Goal: Obtain resource: Download file/media

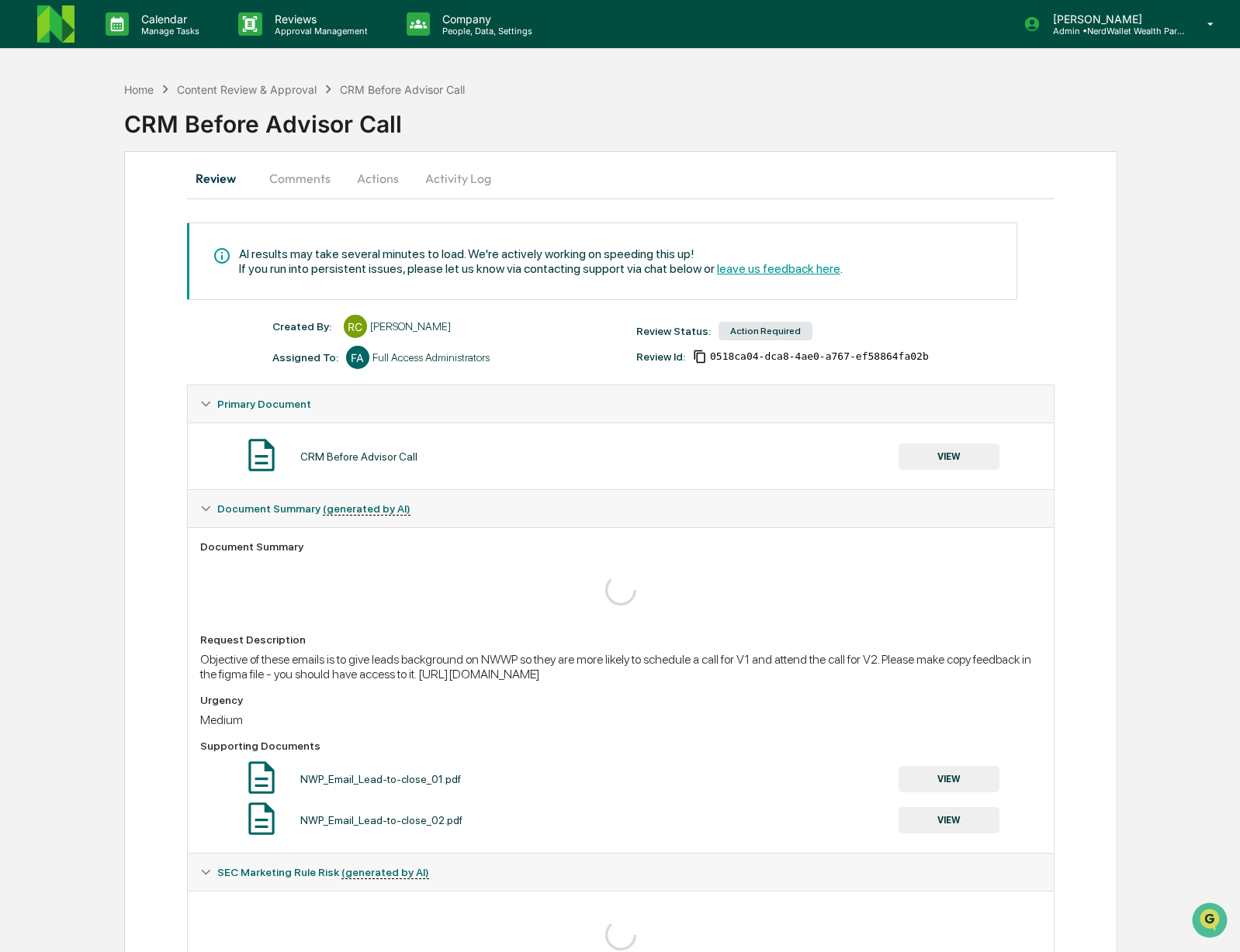
click at [960, 454] on button "VIEW" at bounding box center [949, 456] width 101 height 26
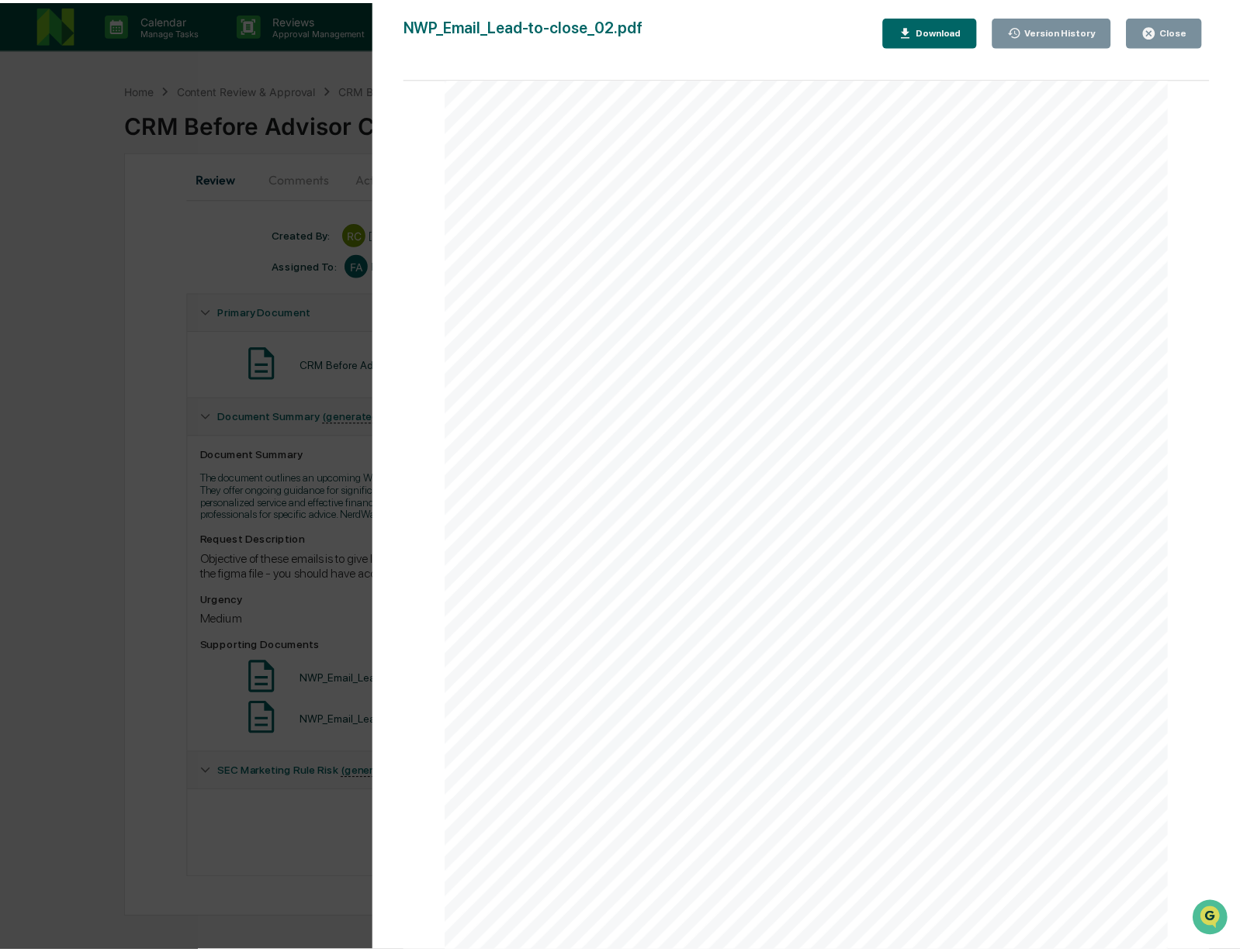
scroll to position [543, 0]
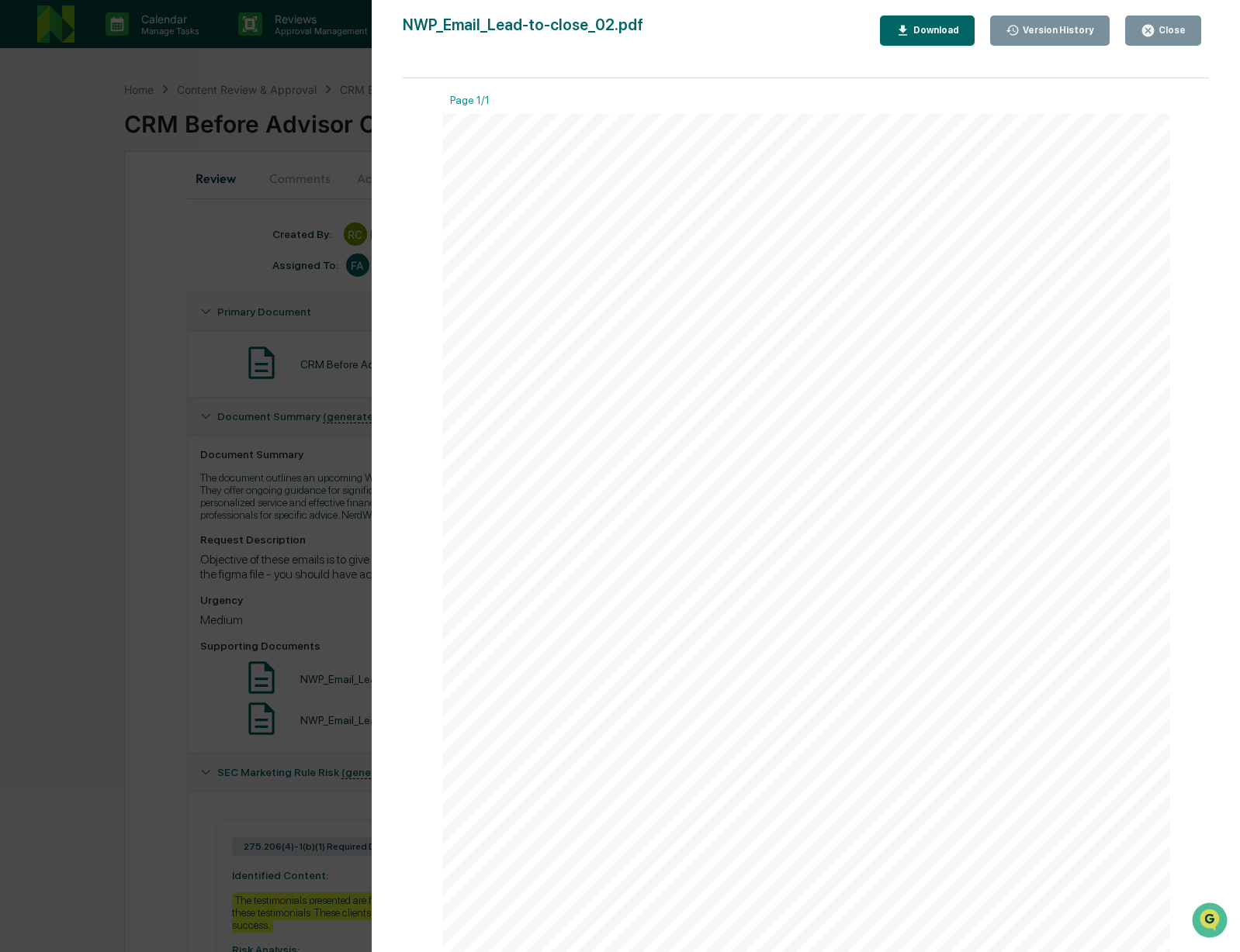
click at [940, 31] on div "Download" at bounding box center [934, 31] width 49 height 11
click at [89, 261] on div "Version History [DATE] 09:19 PM [PERSON_NAME] NWP_Email_Lead-to-close_02.pdf Cl…" at bounding box center [620, 476] width 1240 height 952
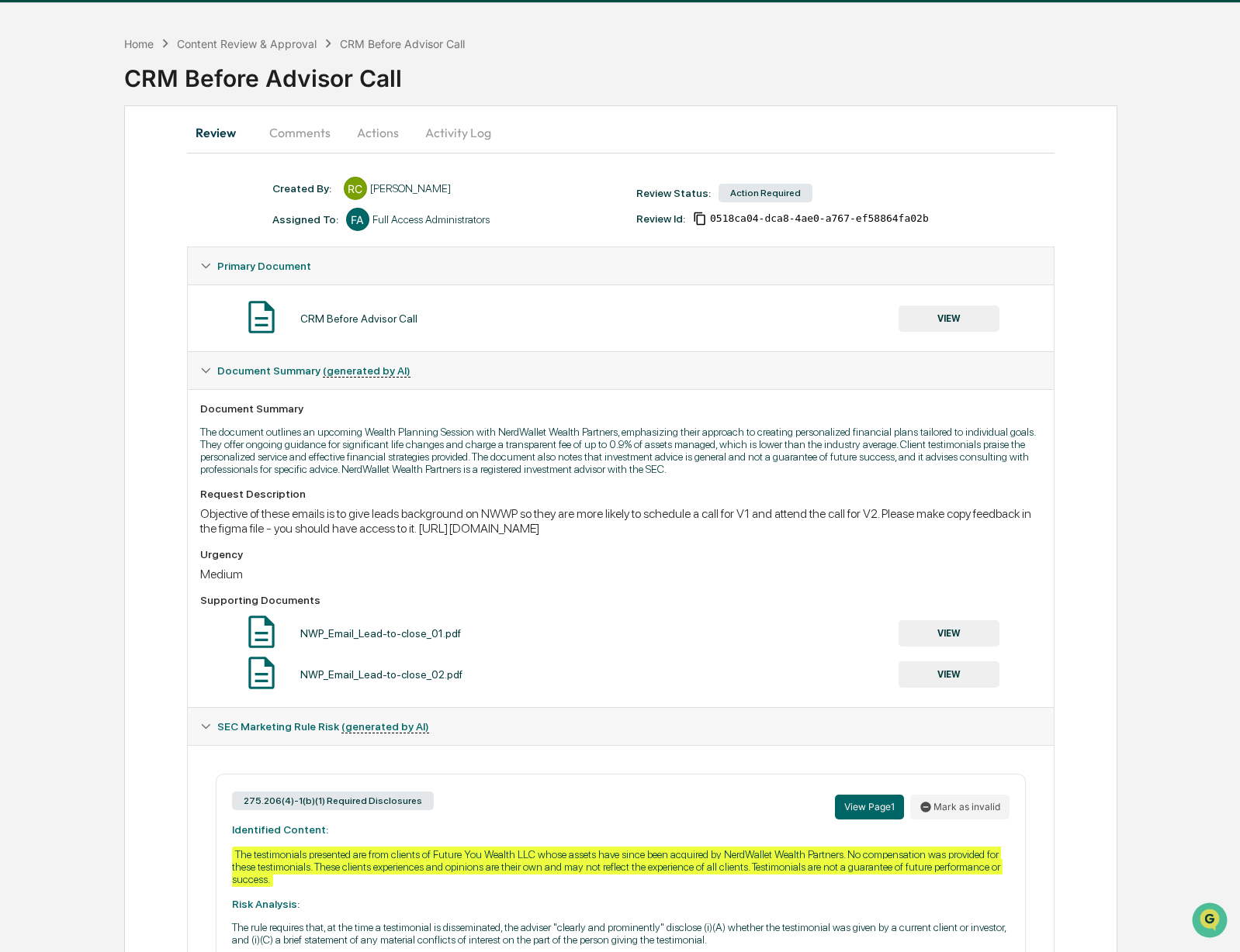
scroll to position [0, 0]
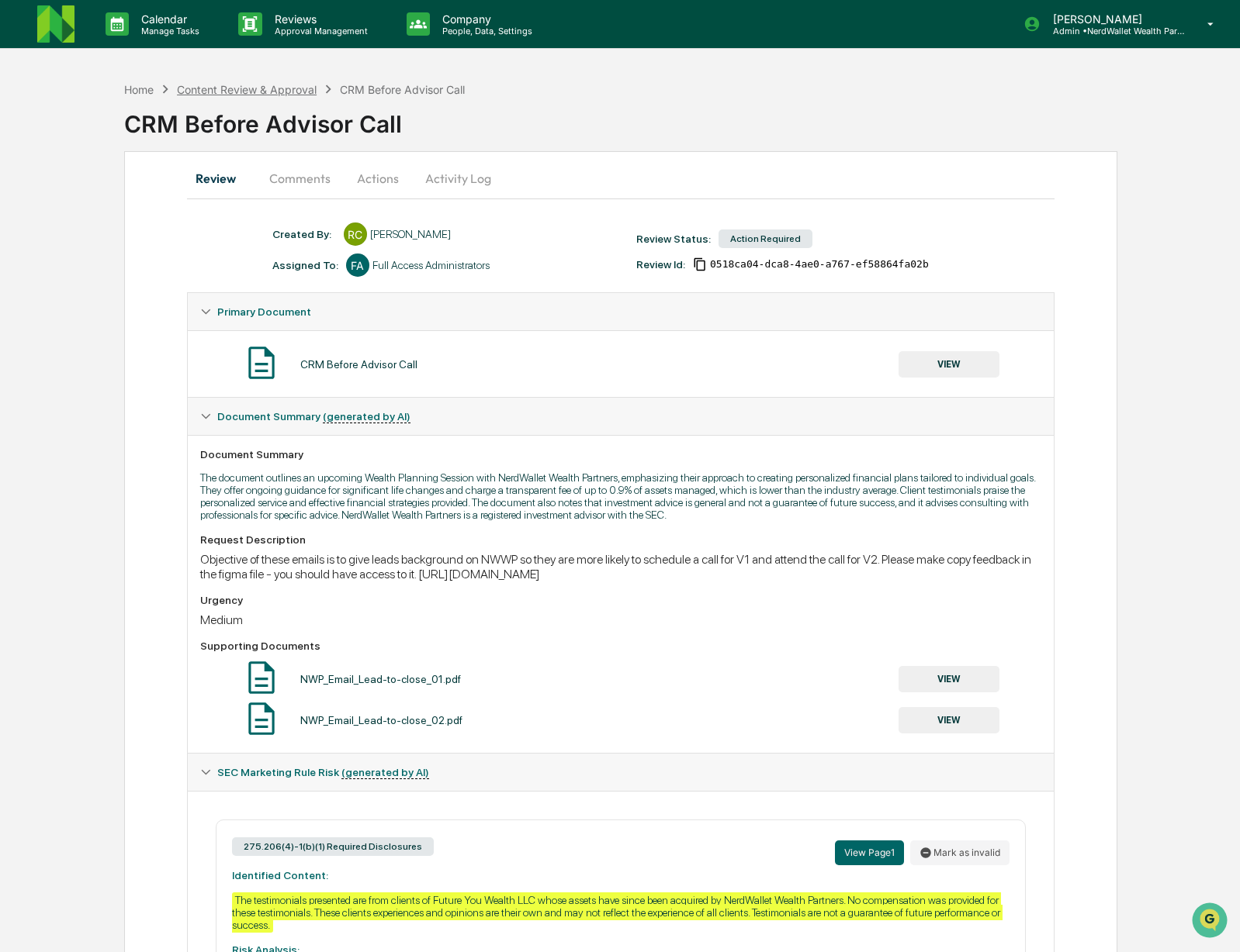
click at [217, 91] on div "Content Review & Approval" at bounding box center [247, 89] width 139 height 13
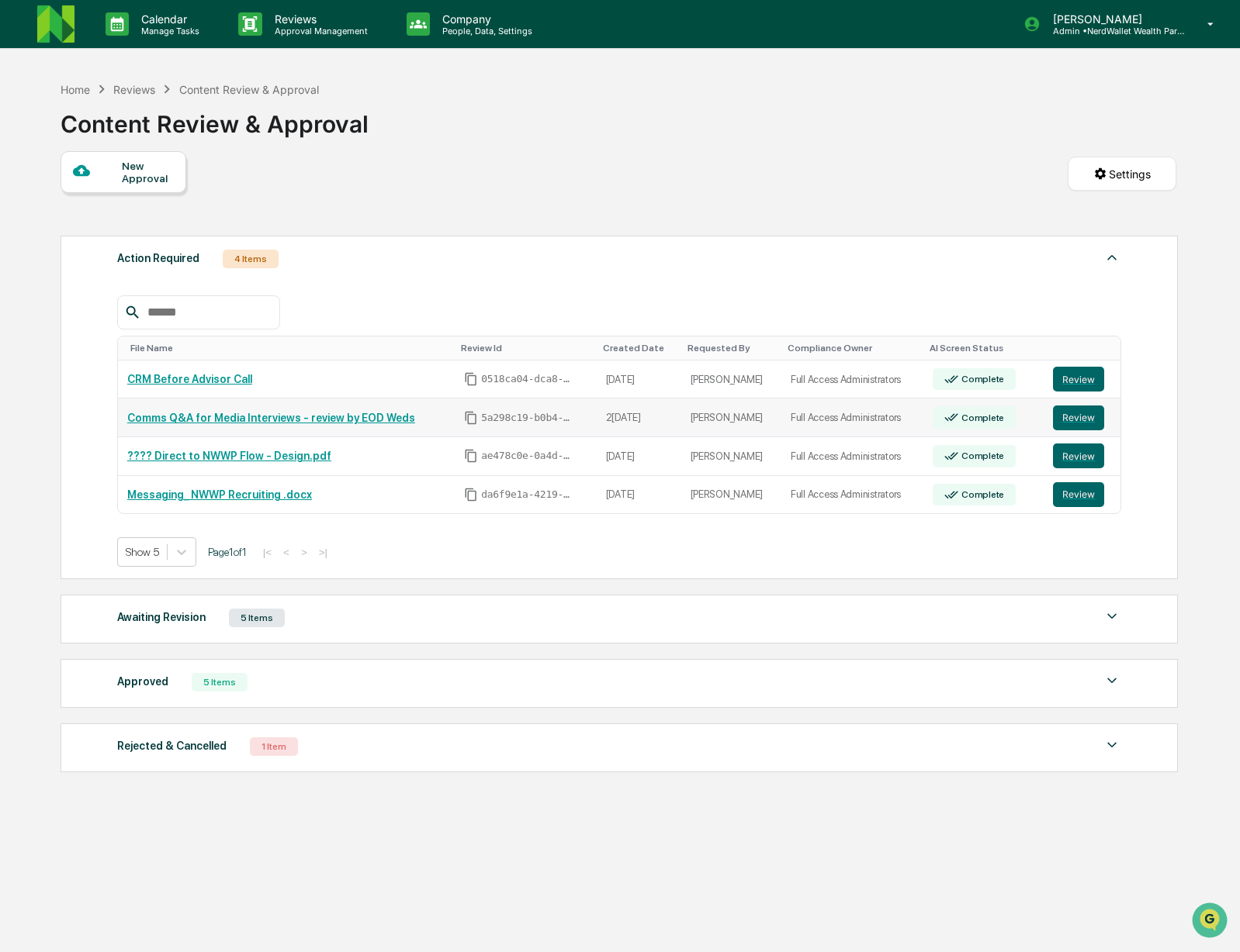
click at [360, 423] on link "Comms Q&A for Media Interviews - review by EOD Weds" at bounding box center [271, 418] width 288 height 13
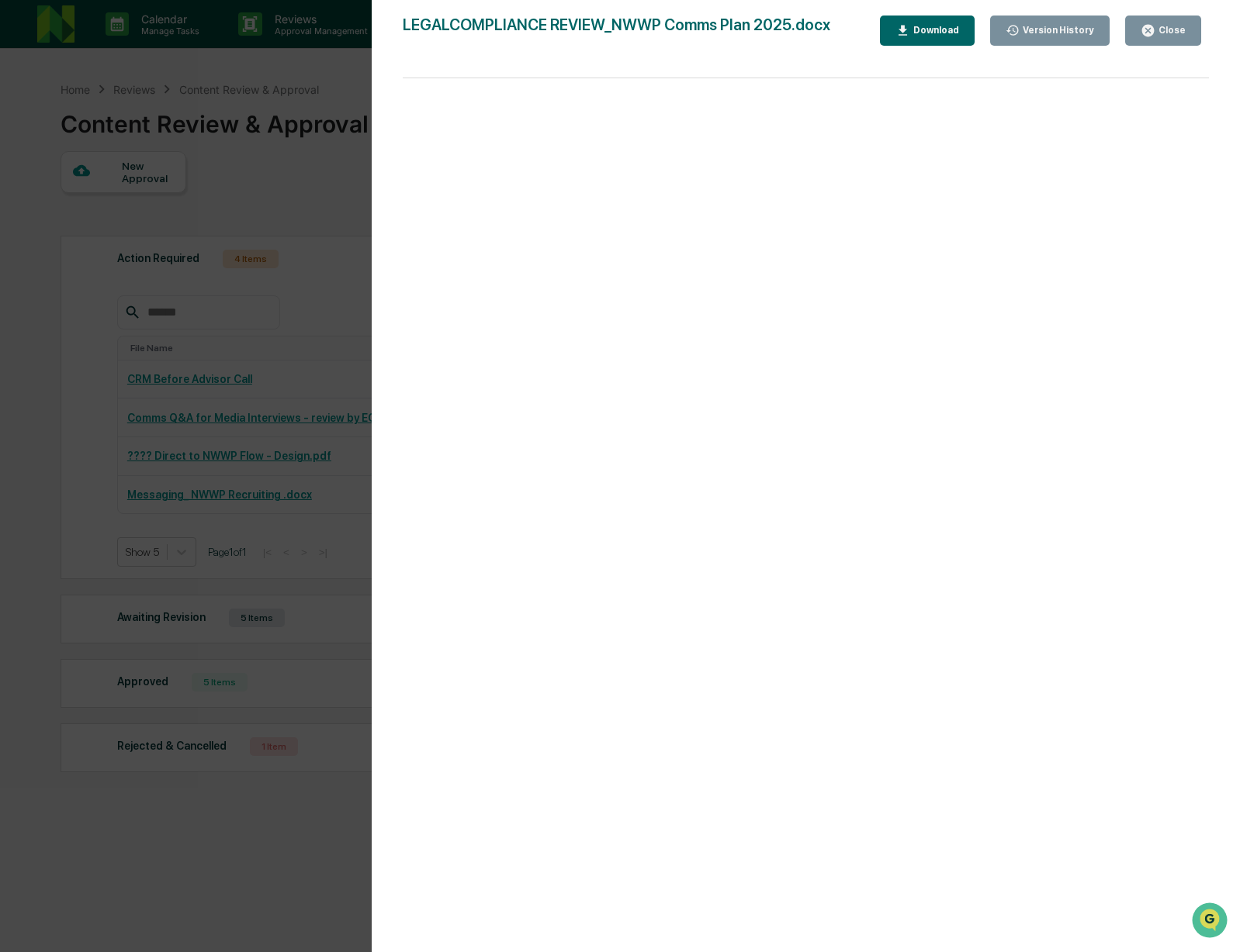
click at [28, 356] on div "Version History [DATE] 06:43 PM [PERSON_NAME] LEGALCOMPLIANCE REVIEW_NWWP Comms…" at bounding box center [620, 476] width 1240 height 952
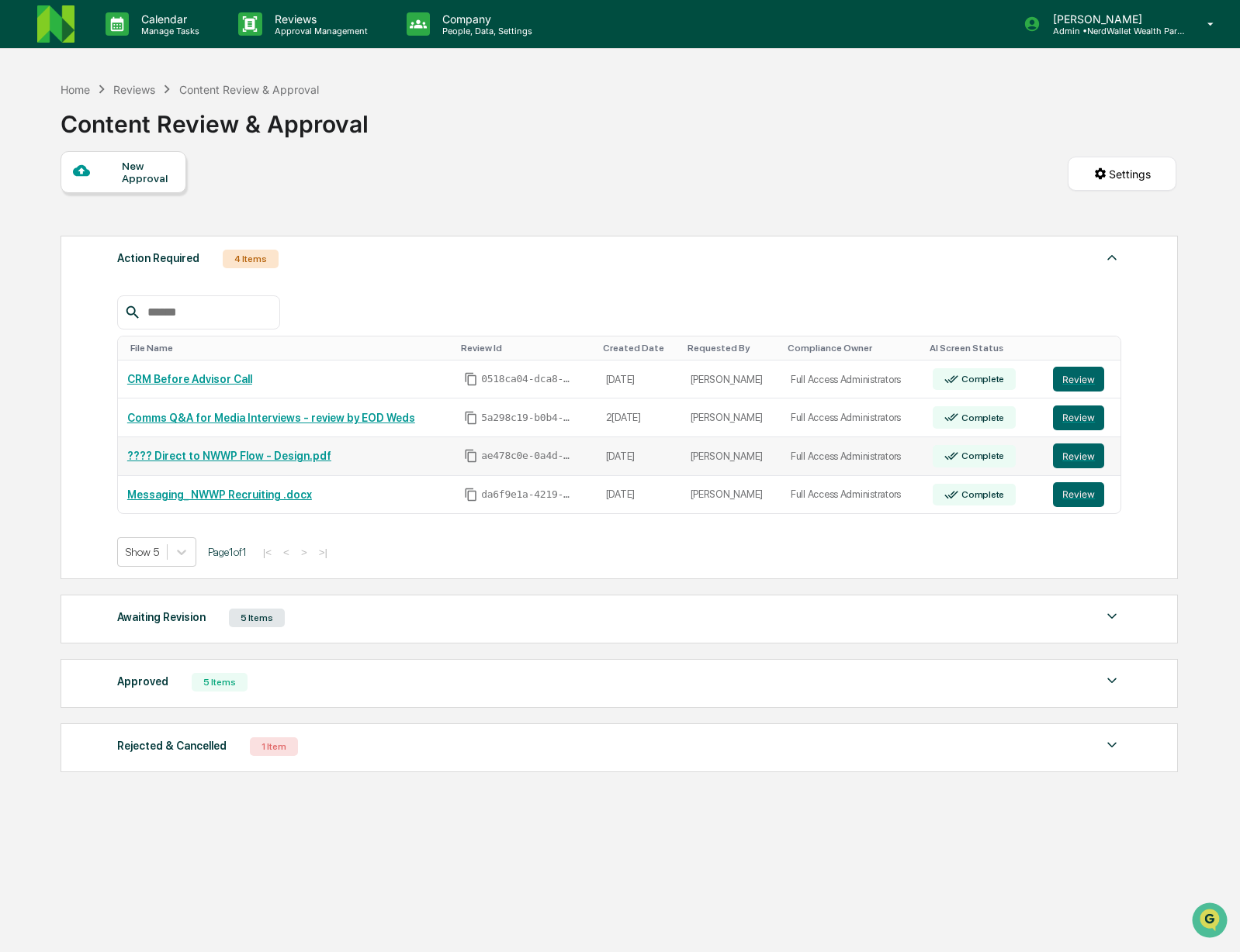
click at [178, 457] on link "???? Direct to NWWP Flow - Design.pdf" at bounding box center [229, 456] width 204 height 13
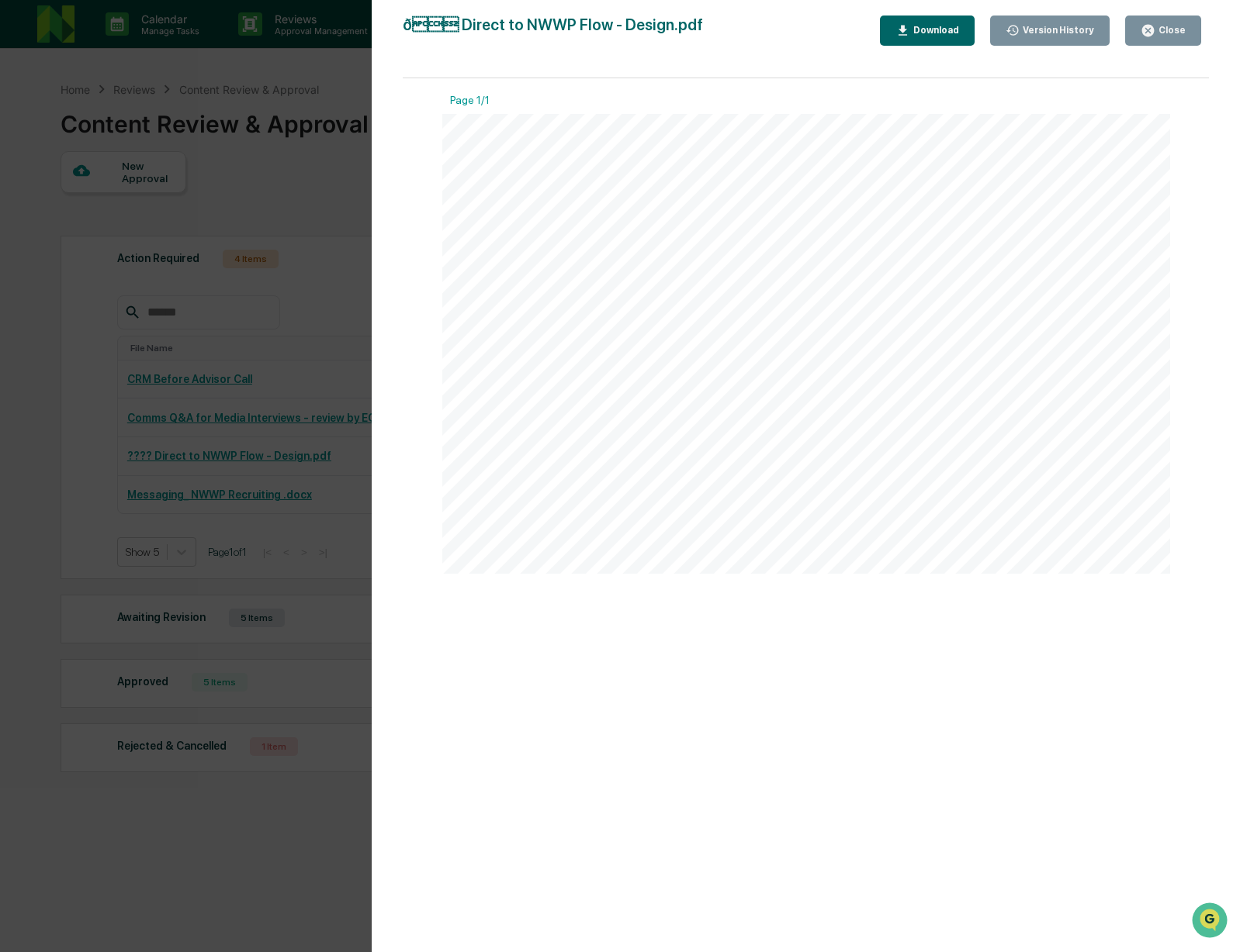
click at [545, 180] on div at bounding box center [806, 344] width 729 height 461
click at [58, 608] on div "Version History 08/22/2025, 06:07 PM Rachel Carlisle ð Direct to NWWP Flow -…" at bounding box center [620, 476] width 1240 height 952
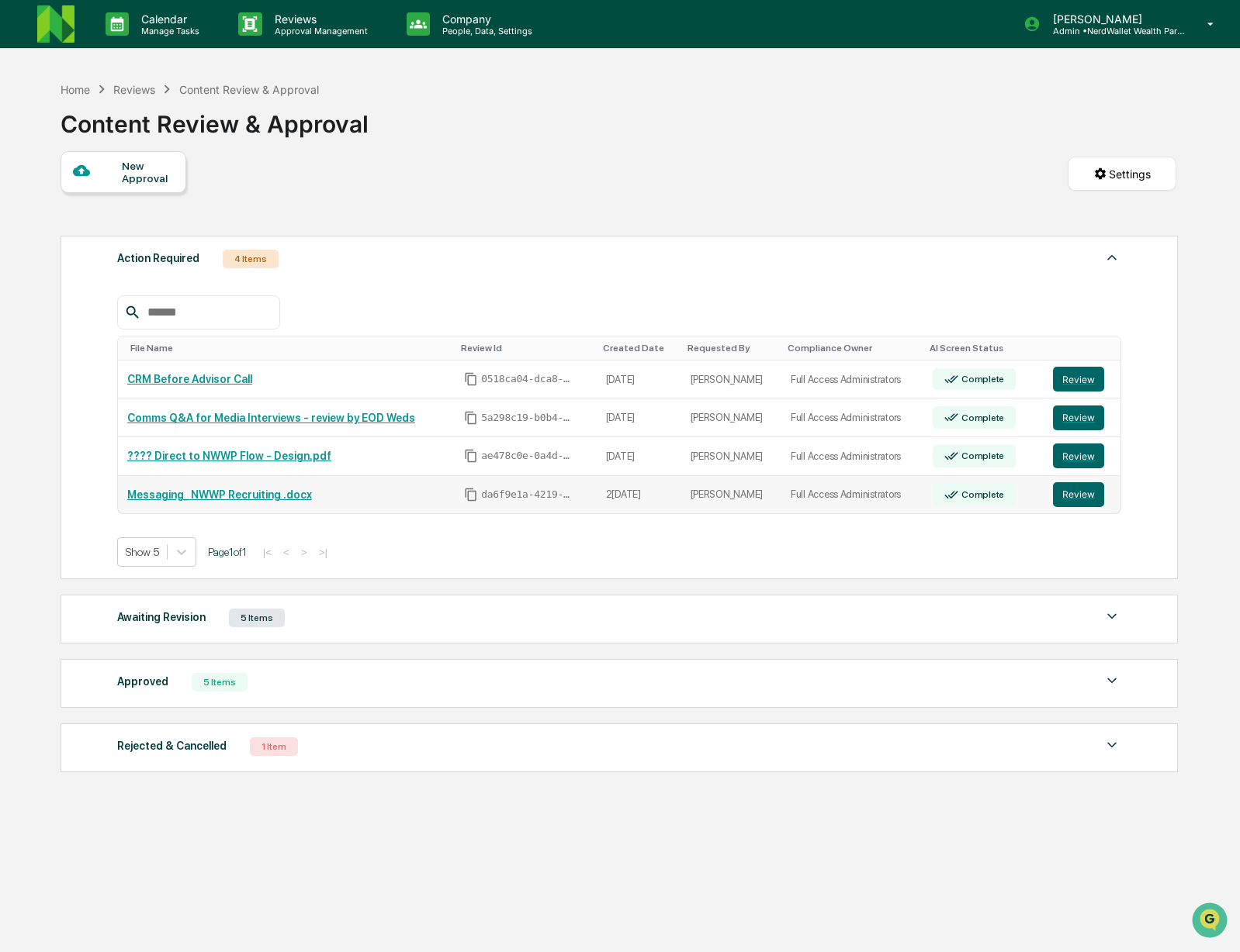
click at [242, 497] on link "Messaging_ NWWP Recruiting .docx" at bounding box center [220, 495] width 184 height 13
click at [251, 501] on link "Messaging_ NWWP Recruiting .docx" at bounding box center [220, 495] width 184 height 13
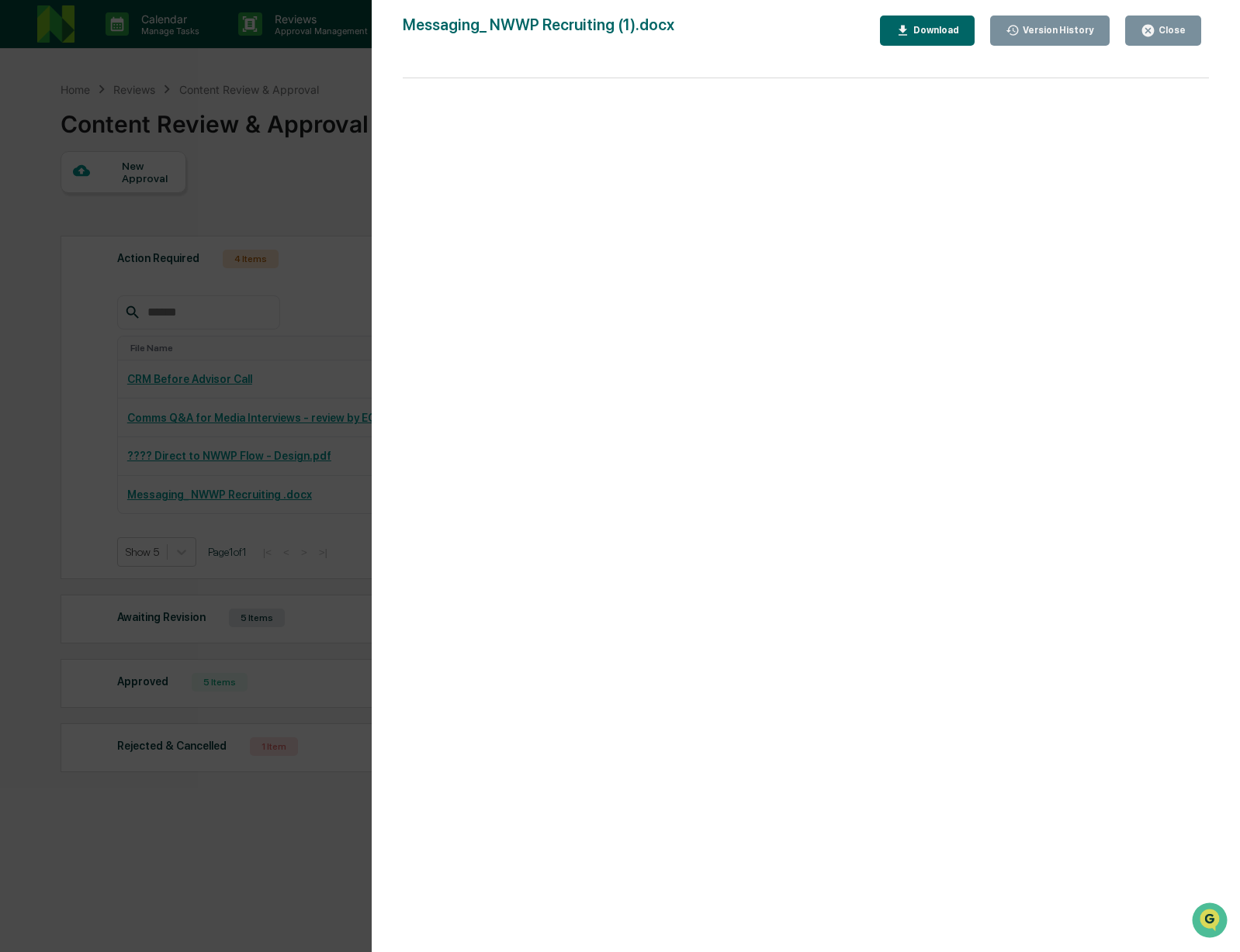
click at [1168, 35] on div "Close" at bounding box center [1170, 31] width 30 height 11
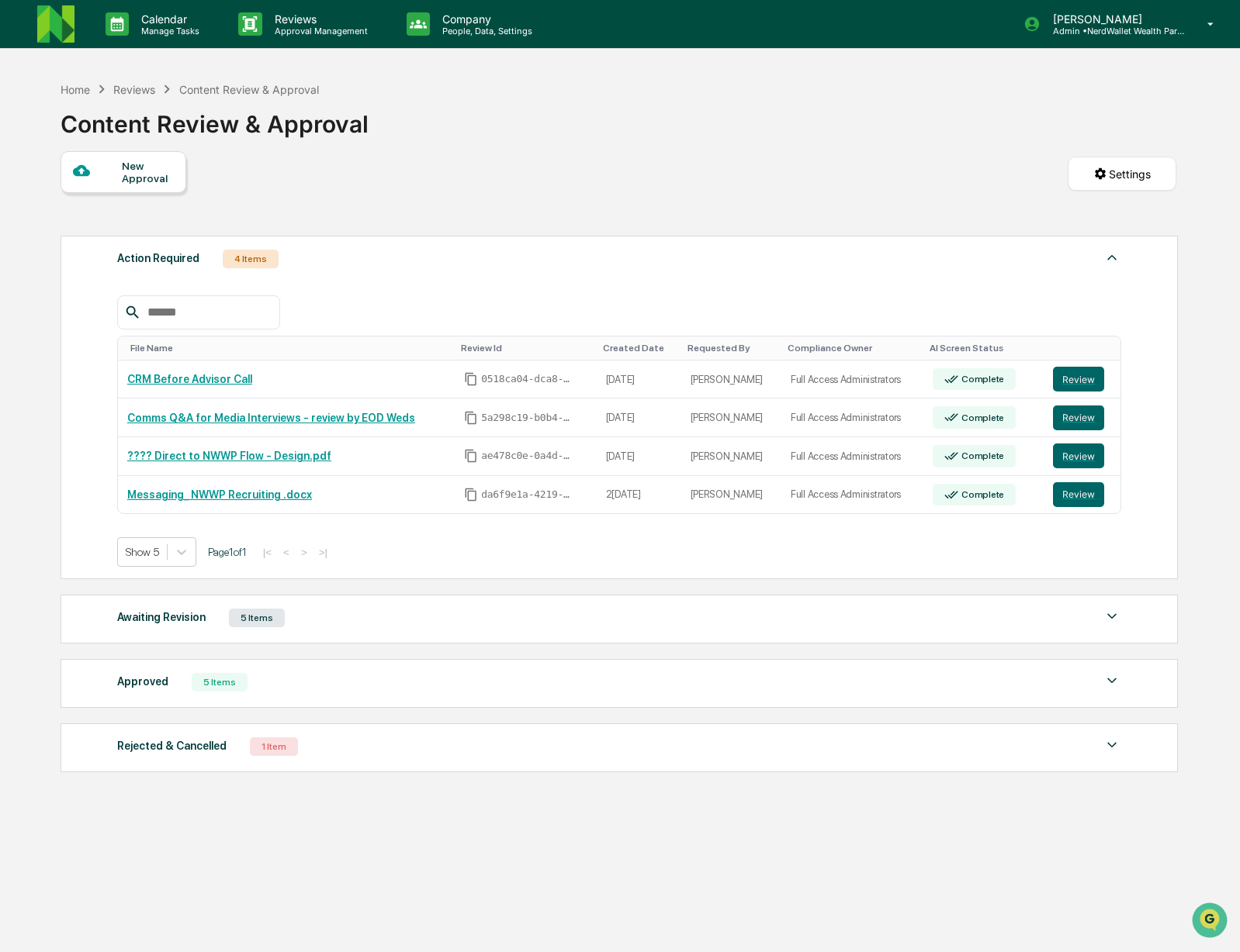
click at [232, 684] on div "5 Items" at bounding box center [219, 683] width 56 height 19
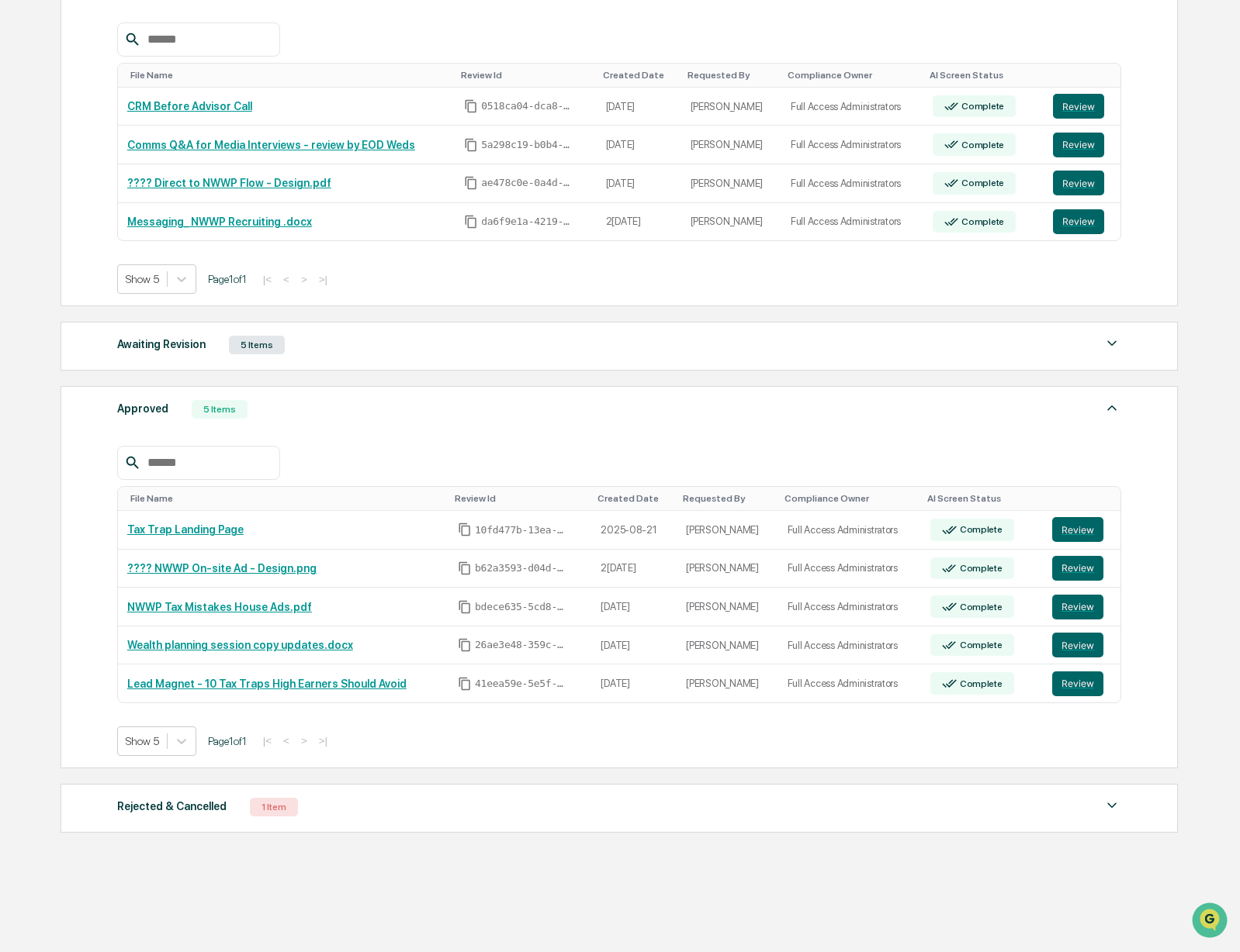
scroll to position [280, 0]
click at [268, 806] on div "1 Item" at bounding box center [273, 807] width 48 height 19
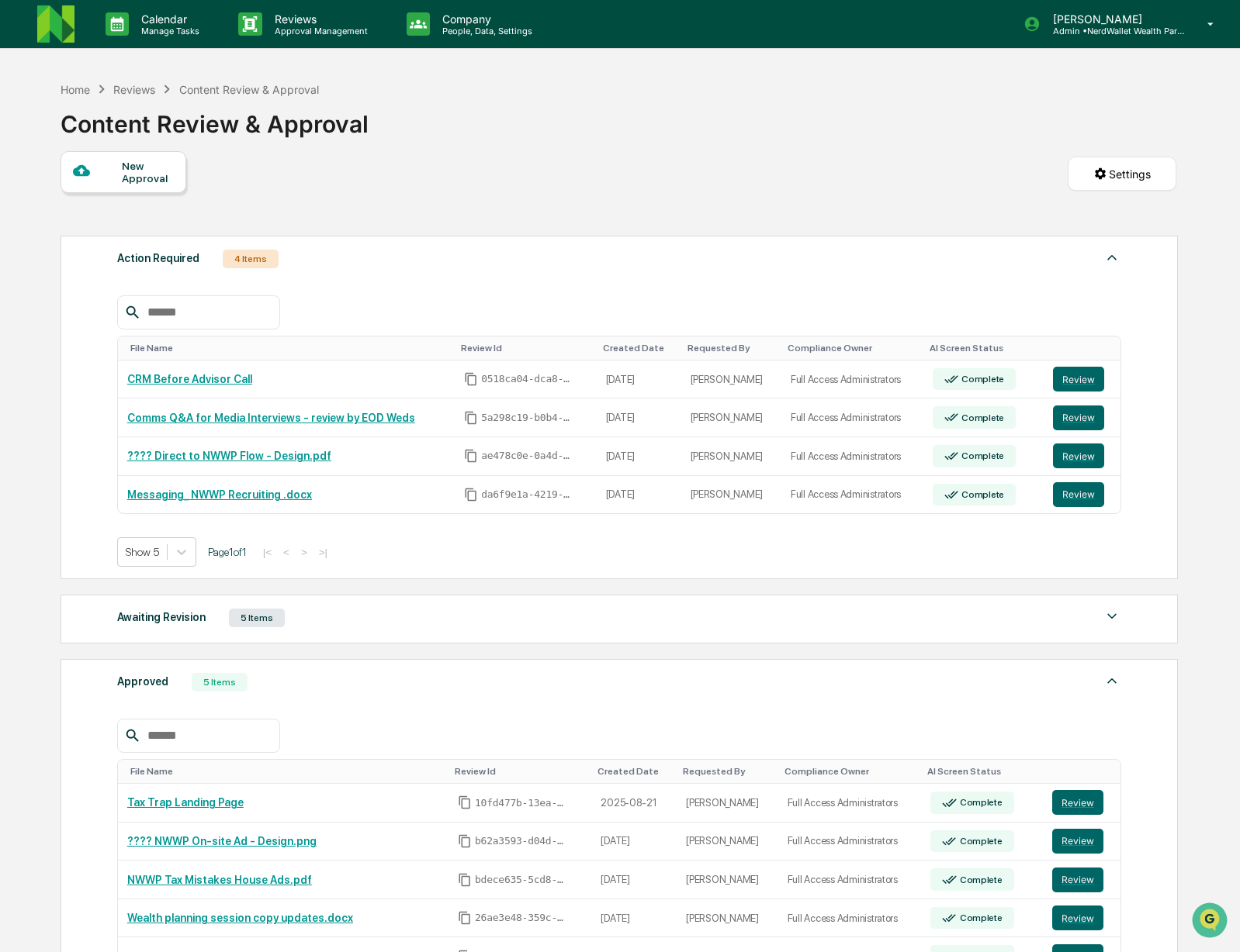
click at [121, 180] on div at bounding box center [98, 172] width 49 height 20
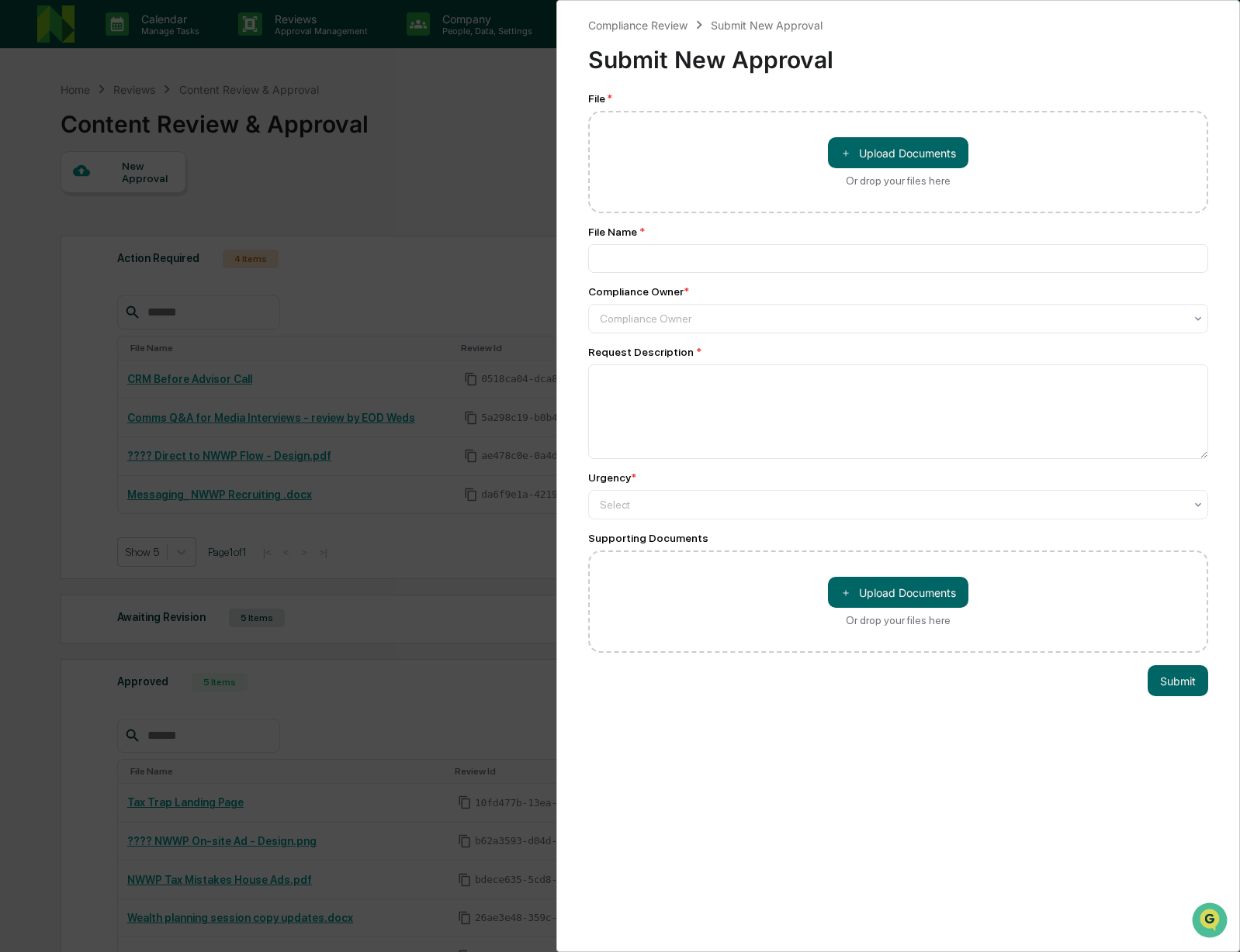
click at [12, 345] on div "Compliance Review Submit New Approval Submit New Approval File * ＋ Upload Docum…" at bounding box center [620, 476] width 1240 height 952
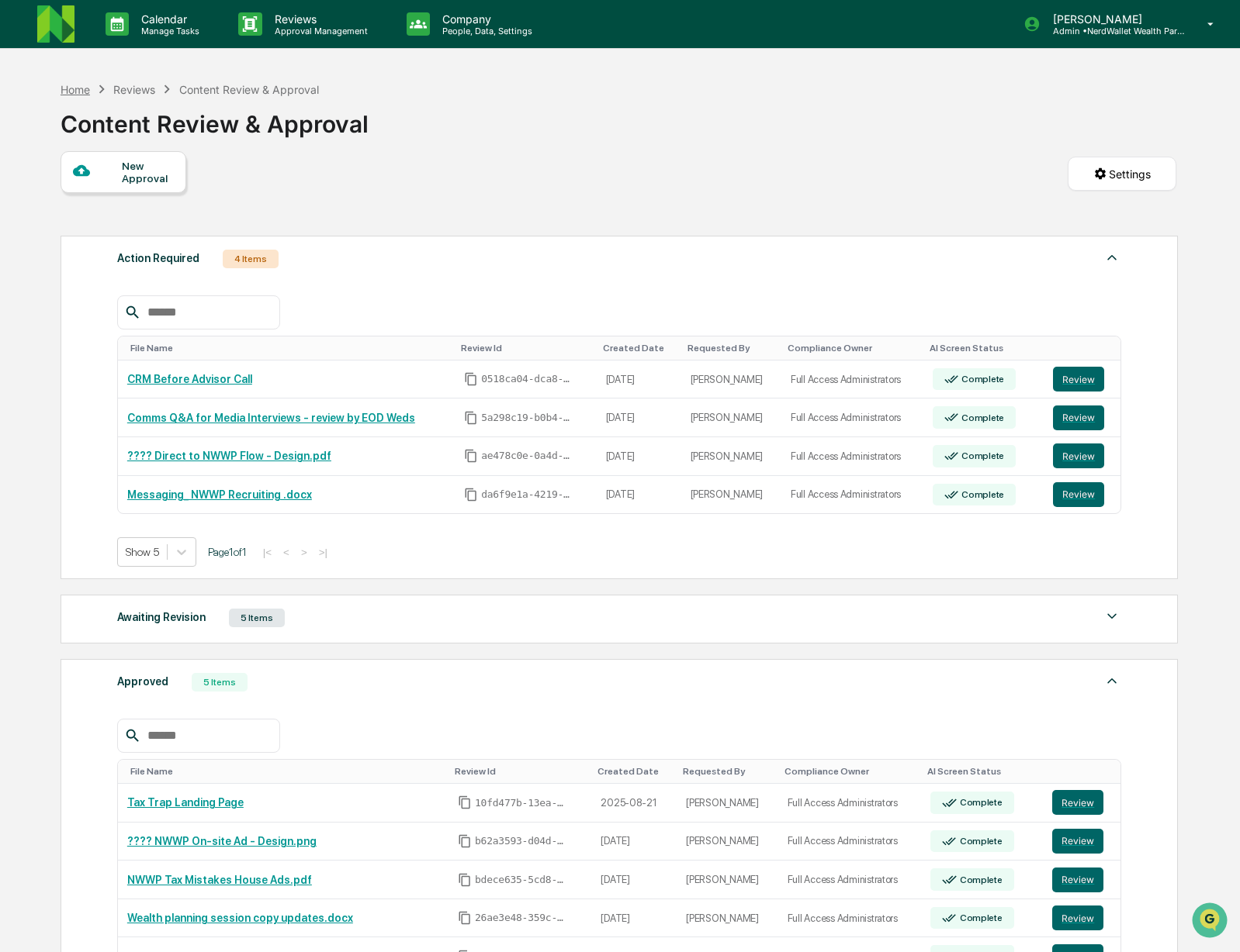
click at [67, 93] on div "Home" at bounding box center [75, 89] width 29 height 13
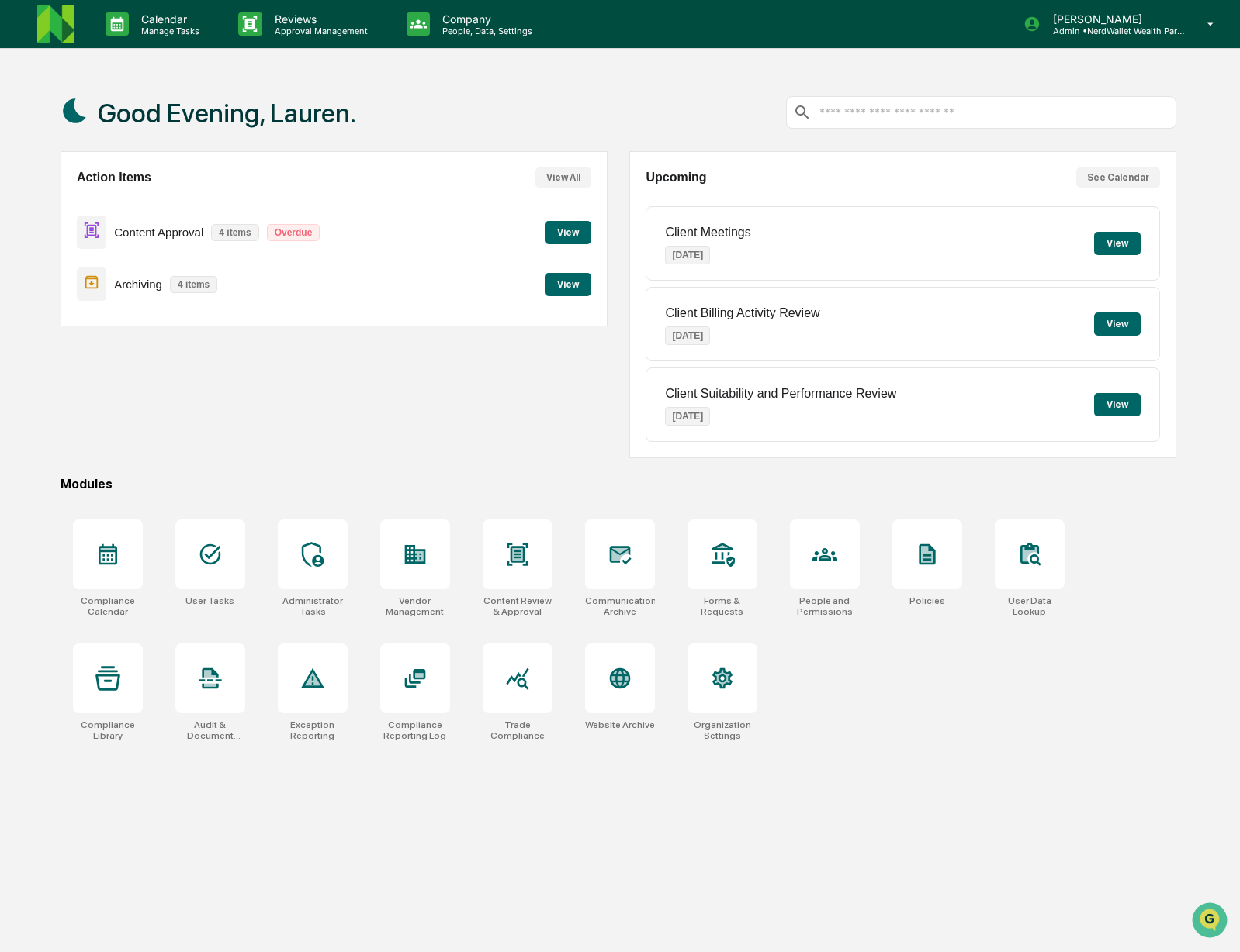
click at [562, 290] on button "View" at bounding box center [567, 285] width 46 height 24
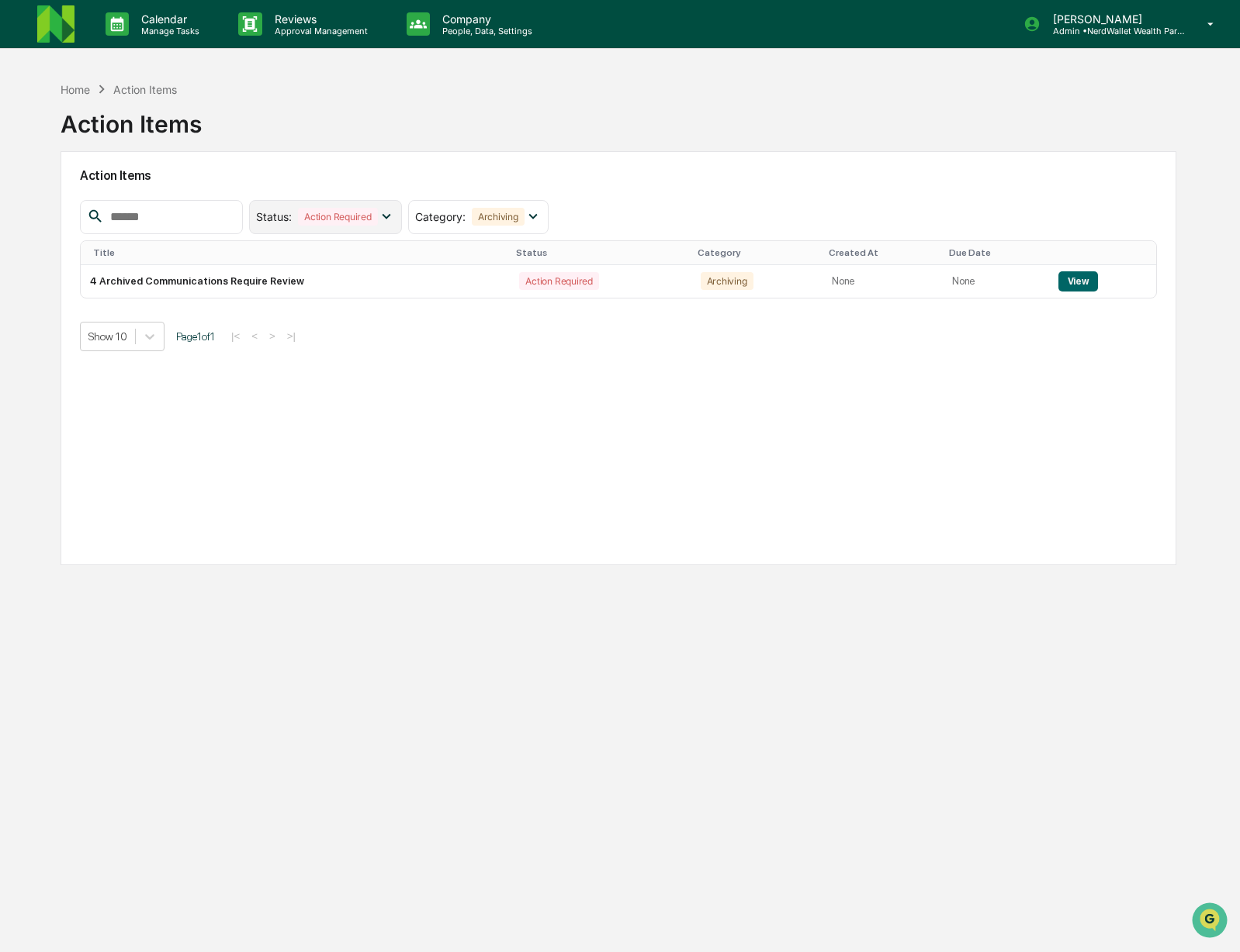
click at [393, 211] on icon at bounding box center [387, 217] width 17 height 17
click at [610, 183] on div "Action Items" at bounding box center [618, 176] width 1077 height 35
click at [540, 219] on icon at bounding box center [533, 217] width 17 height 17
click at [715, 215] on div "Status : Action Required Select/Deselect All Action Required Resolved Category …" at bounding box center [618, 217] width 1077 height 34
click at [1077, 282] on button "View" at bounding box center [1078, 282] width 39 height 20
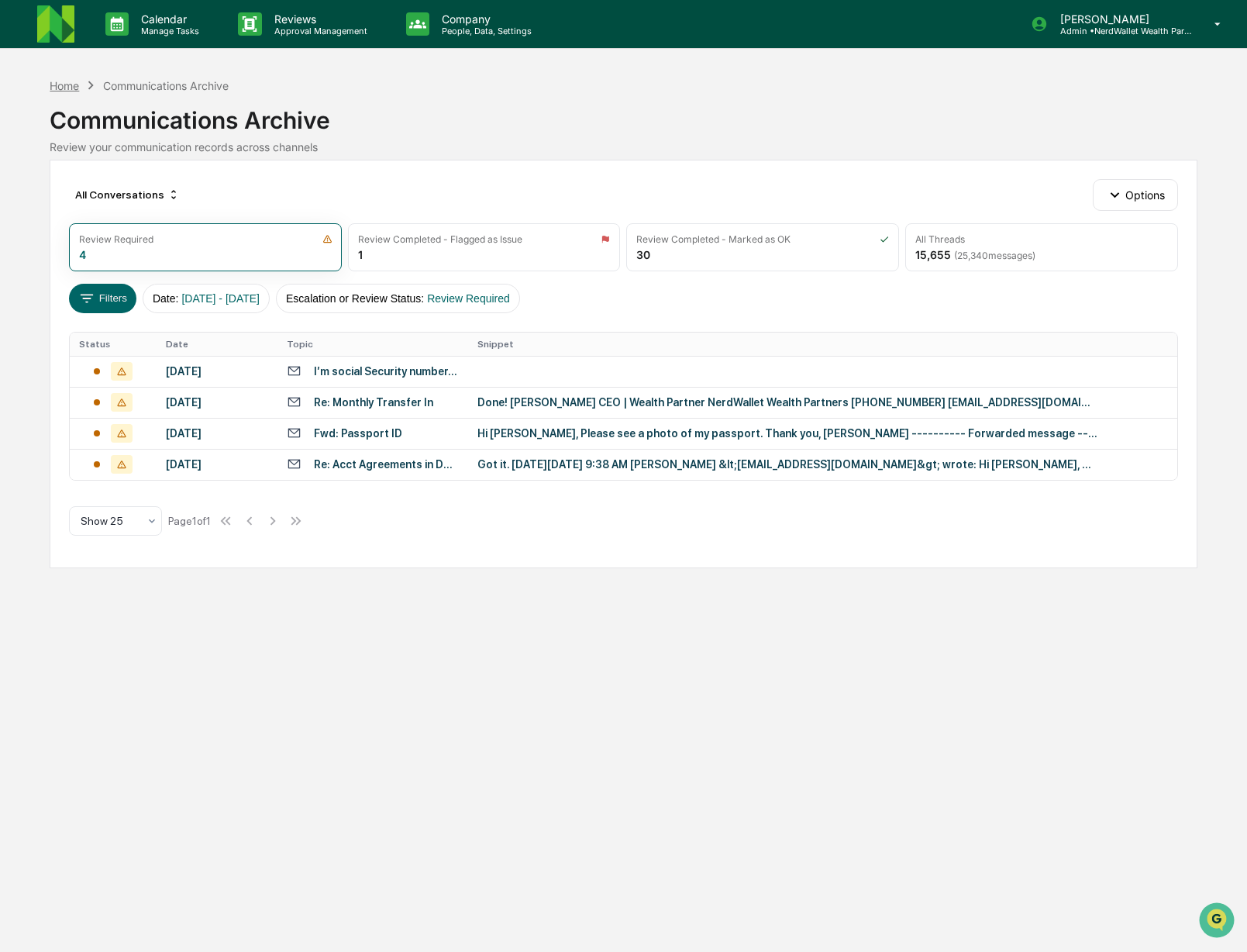
click at [68, 90] on div "Home" at bounding box center [64, 85] width 29 height 13
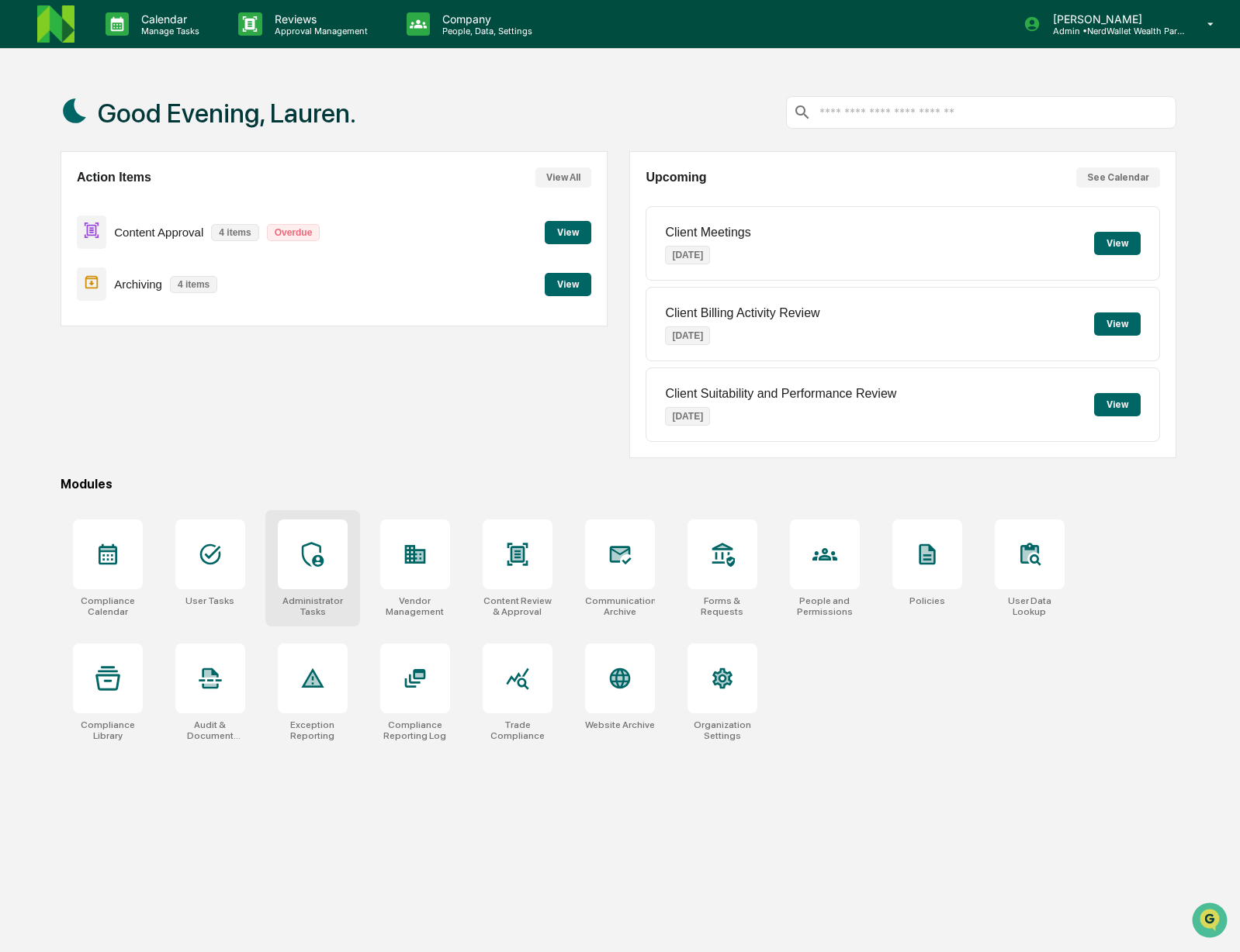
click at [308, 588] on div at bounding box center [313, 554] width 70 height 70
click at [403, 560] on icon at bounding box center [415, 554] width 25 height 25
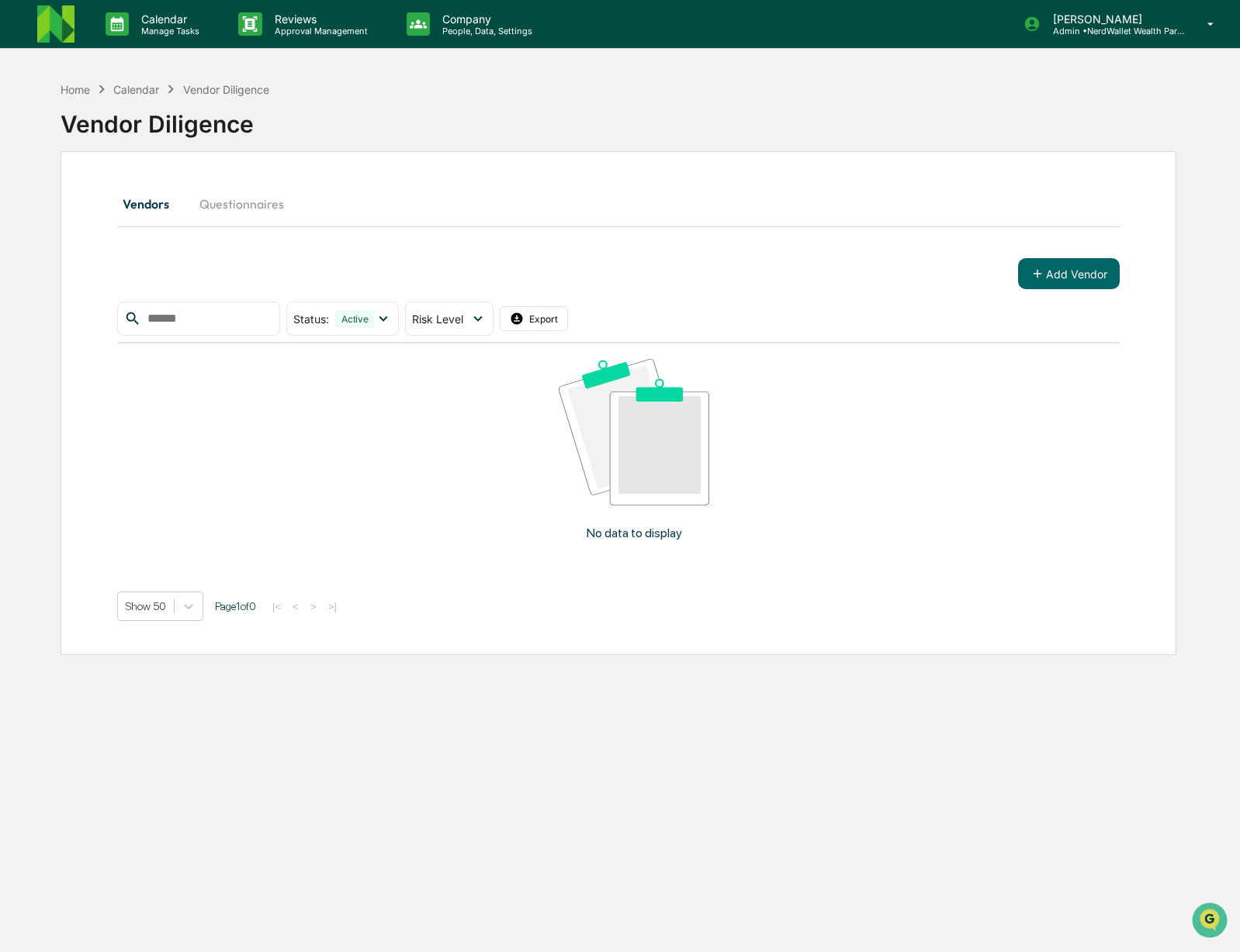
click at [241, 209] on button "Questionnaires" at bounding box center [241, 203] width 110 height 37
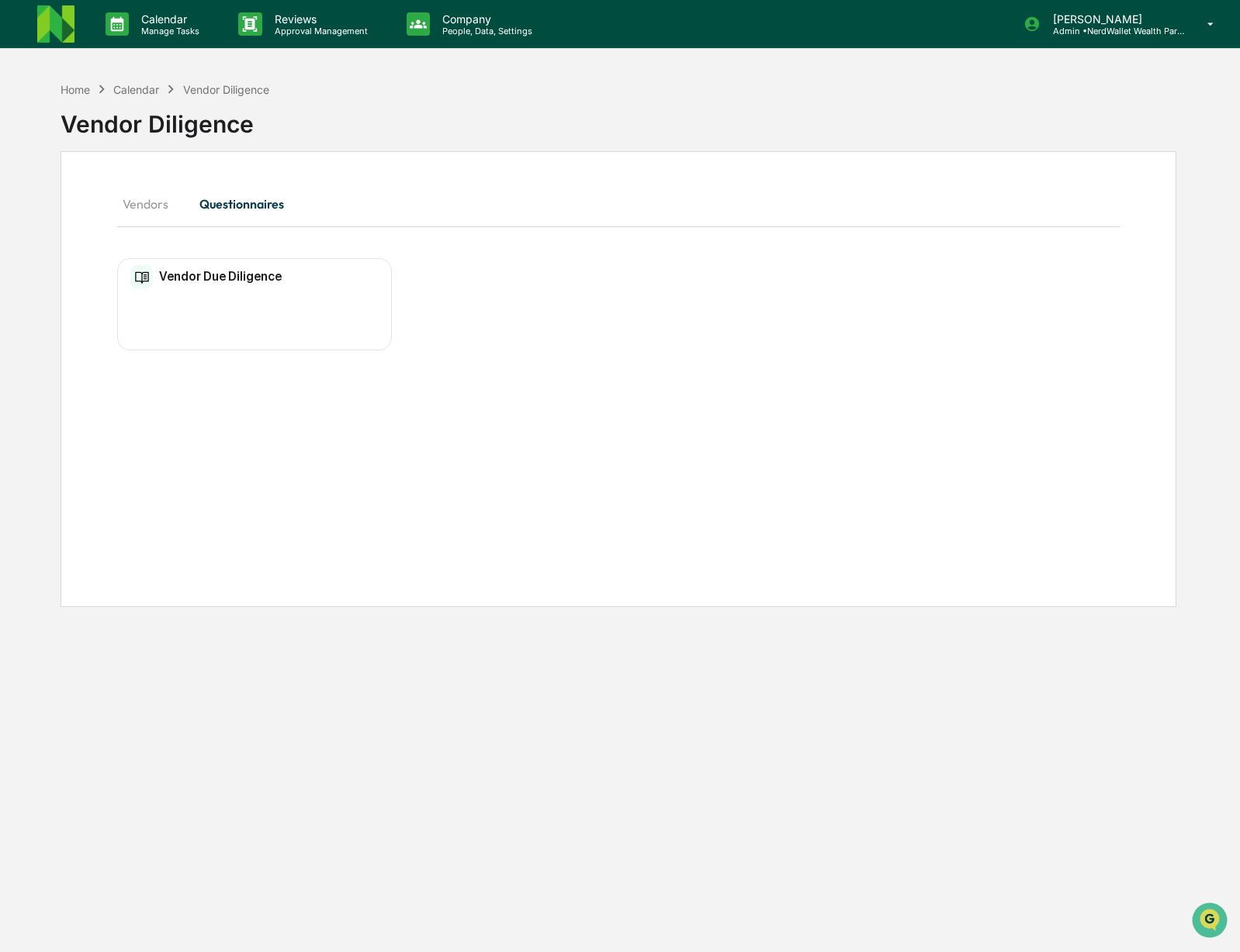
click at [174, 280] on h2 "Vendor Due Diligence" at bounding box center [221, 276] width 123 height 15
